Goal: Ask a question

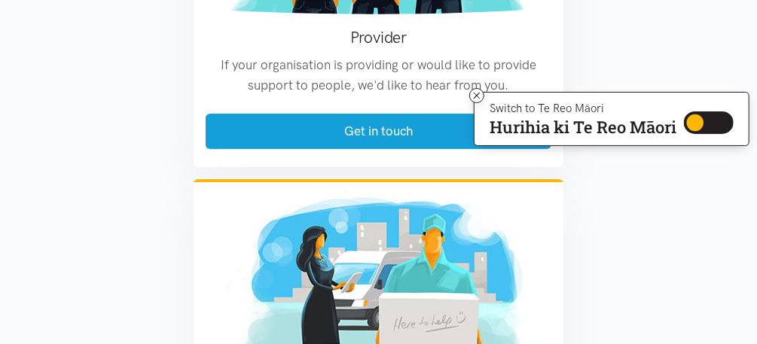
scroll to position [2360, 0]
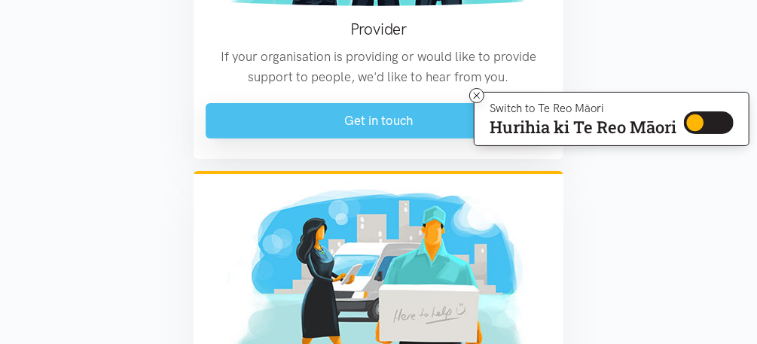
click at [402, 125] on link "Get in touch" at bounding box center [379, 120] width 346 height 35
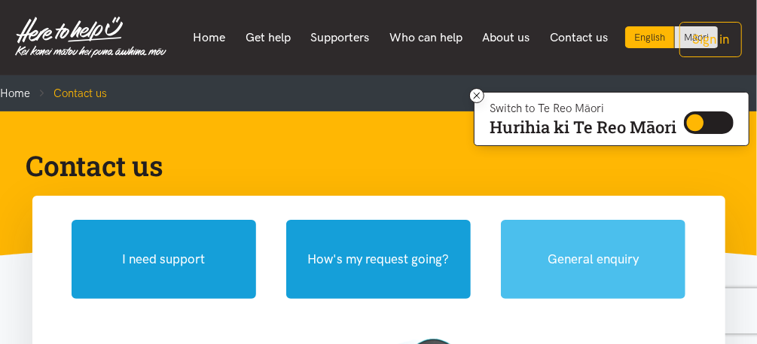
click at [566, 264] on button "General enquiry" at bounding box center [593, 259] width 185 height 79
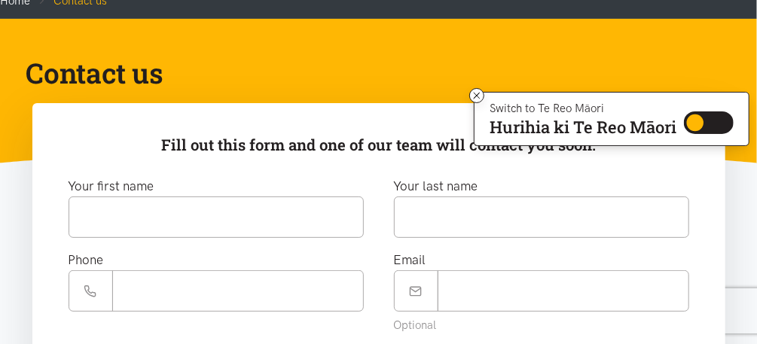
scroll to position [96, 0]
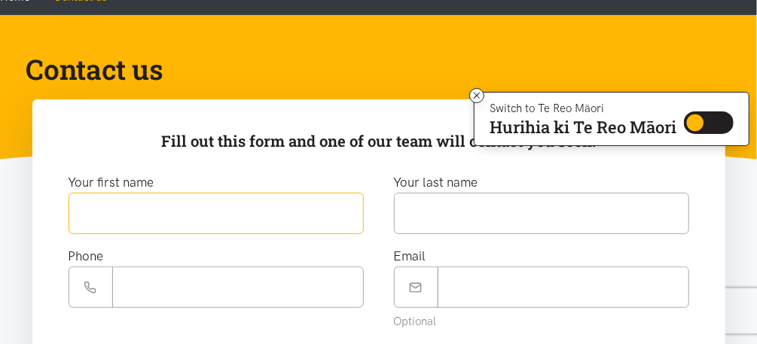
click at [344, 226] on input "text" at bounding box center [216, 213] width 295 height 41
click at [176, 217] on input "text" at bounding box center [216, 213] width 295 height 41
